Goal: Find specific page/section: Find specific page/section

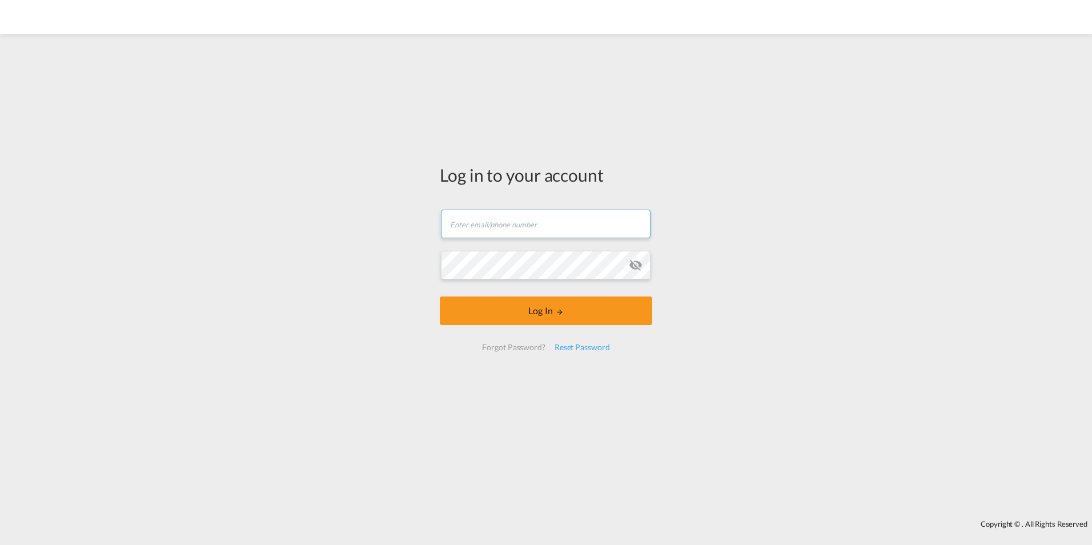
click at [482, 232] on input "text" at bounding box center [546, 224] width 210 height 29
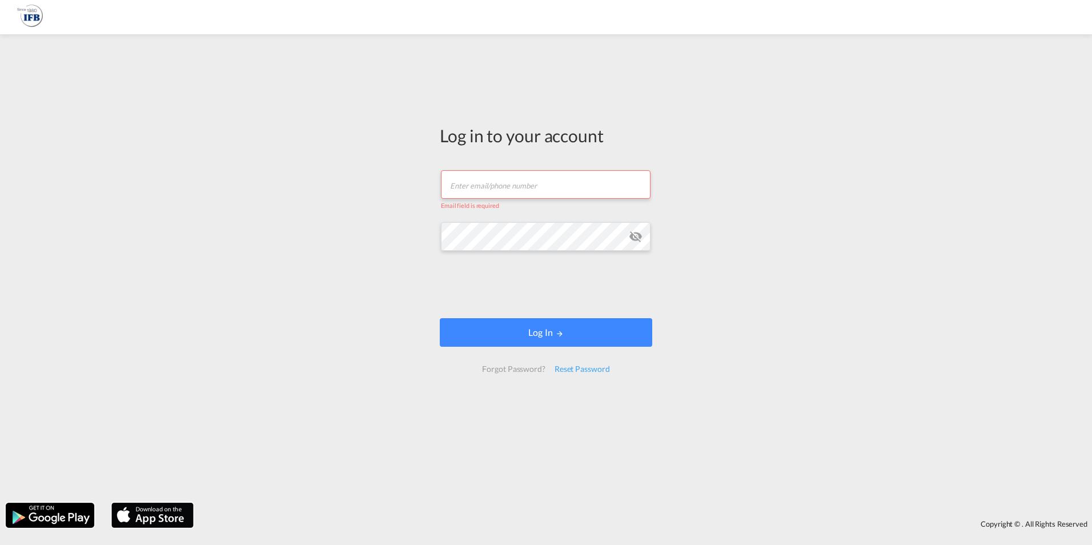
click at [491, 212] on form "Email field is required Password field is required Log In Forgot Password? Rese…" at bounding box center [546, 271] width 212 height 225
click at [489, 182] on input "text" at bounding box center [546, 184] width 210 height 29
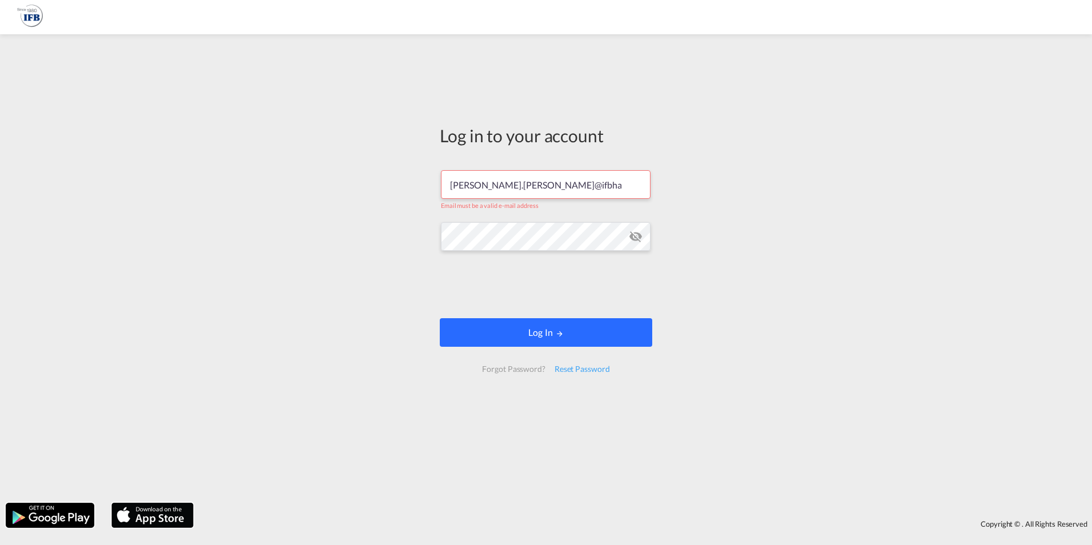
click at [513, 331] on button "Log In" at bounding box center [546, 332] width 212 height 29
click at [557, 335] on md-icon "LOGIN" at bounding box center [560, 333] width 8 height 8
click at [557, 186] on input "[PERSON_NAME].[PERSON_NAME]@ifbhamburg" at bounding box center [546, 184] width 210 height 29
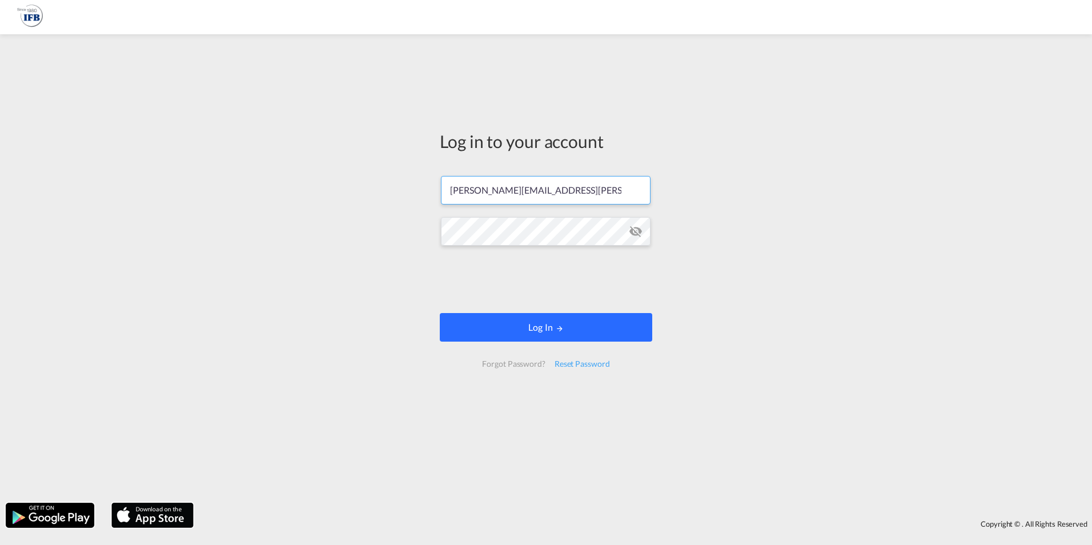
type input "[PERSON_NAME][EMAIL_ADDRESS][PERSON_NAME][DOMAIN_NAME]"
click at [525, 323] on button "Log In" at bounding box center [546, 327] width 212 height 29
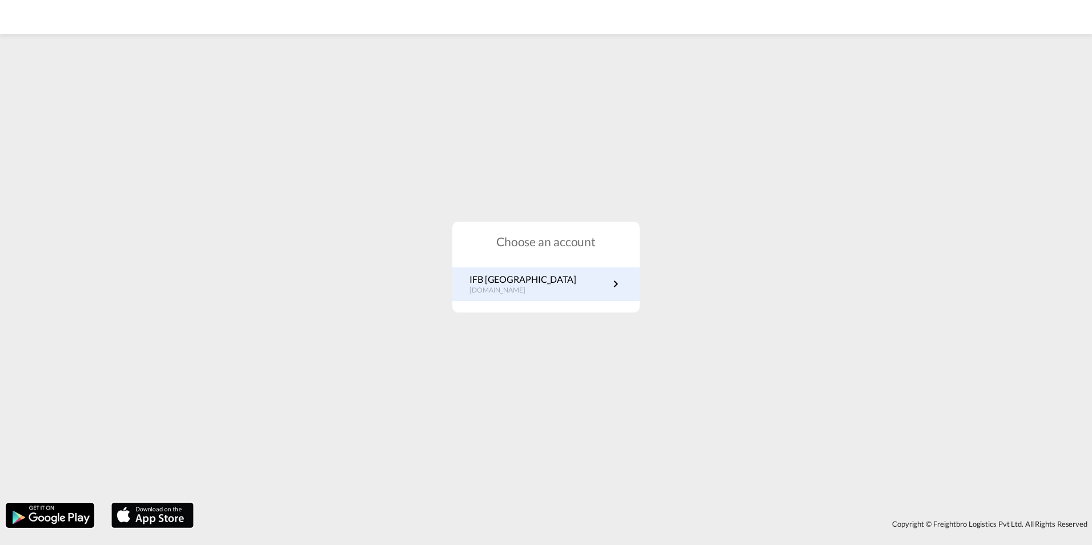
click at [532, 277] on link "IFB Germany [DOMAIN_NAME]" at bounding box center [545, 284] width 153 height 22
